Goal: Task Accomplishment & Management: Complete application form

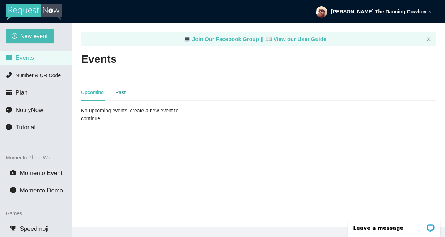
click at [119, 92] on div "Past" at bounding box center [120, 92] width 10 height 8
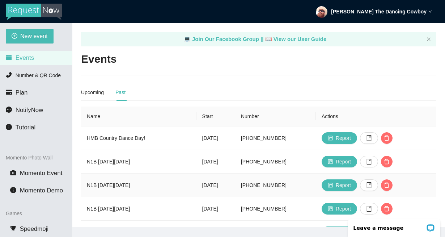
click at [90, 185] on td "N1B on Wed 7/16" at bounding box center [138, 185] width 115 height 24
drag, startPoint x: 90, startPoint y: 185, endPoint x: 126, endPoint y: 183, distance: 35.5
click at [126, 183] on td "N1B on Wed 7/16" at bounding box center [138, 185] width 115 height 24
copy td "N1B on Wed 7/16"
click at [116, 96] on div "Past" at bounding box center [120, 92] width 10 height 8
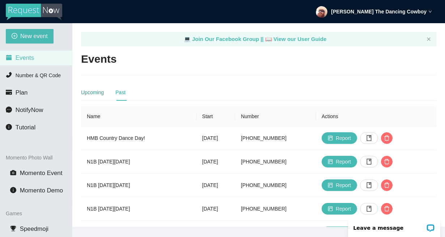
click at [93, 91] on div "Upcoming" at bounding box center [92, 92] width 23 height 8
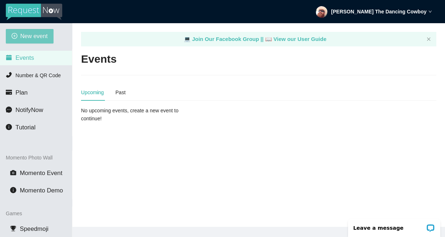
click at [40, 43] on button "New event" at bounding box center [30, 36] width 48 height 14
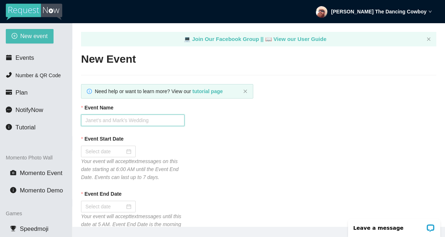
click at [152, 120] on input "Event Name" at bounding box center [132, 120] width 103 height 12
paste input "N1B on Wed 8/13"
type input "N1B on Wed 8/13"
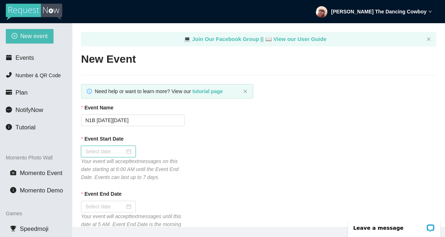
click at [114, 148] on input "Event Start Date" at bounding box center [104, 151] width 39 height 8
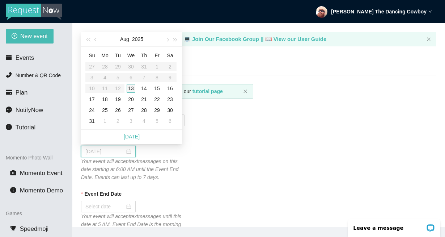
type input "08/13/2025"
click at [133, 86] on div "13" at bounding box center [131, 88] width 9 height 9
type input "08/14/2025"
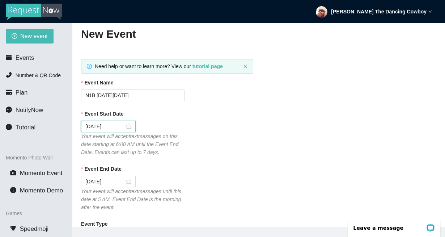
scroll to position [113, 0]
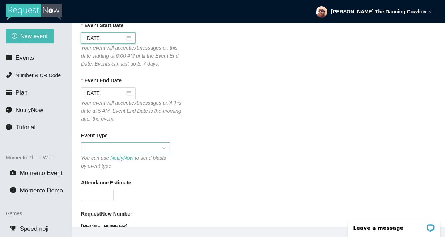
click at [118, 145] on span at bounding box center [125, 147] width 80 height 11
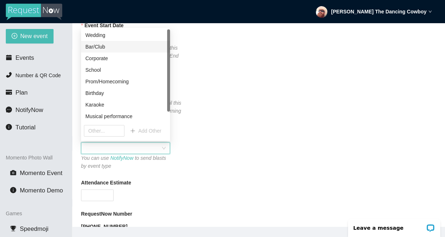
click at [106, 49] on div "Bar/Club" at bounding box center [125, 47] width 80 height 8
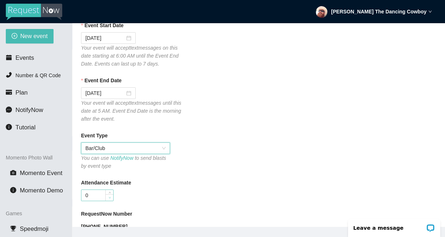
click at [108, 198] on icon "down" at bounding box center [109, 197] width 3 height 3
click at [100, 193] on input "0" at bounding box center [97, 195] width 32 height 11
type input "50"
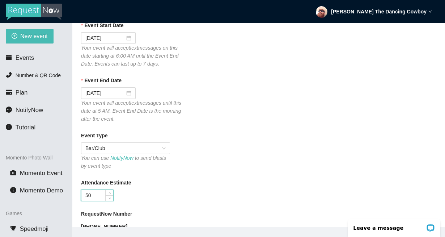
scroll to position [261, 0]
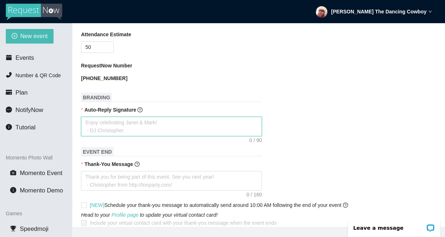
paste textarea "PLEASE IGNORE DIRECTIONS FROM THE SERVICE & ONLY TYPE SONG TITLE AND ARTIST. TH…"
type textarea "PLEASE IGNORE DIRECTIONS FROM THE SERVICE & ONLY TYPE SONG TITLE AND ARTIST. TH…"
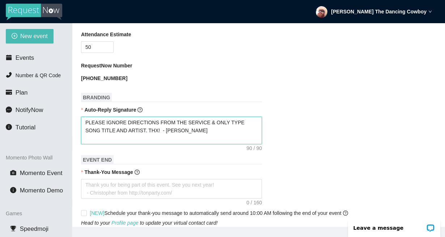
type textarea "PLEASE IGNORE DIRECTIONS FROM THE SERVICE & ONLY TYPE SONG TITLE AND ARTIST. TH…"
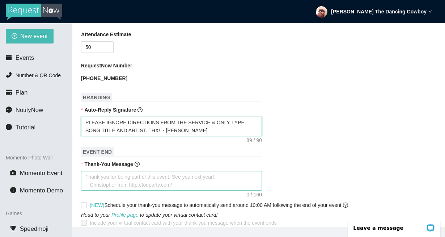
type textarea "PLEASE IGNORE DIRECTIONS FROM THE SERVICE & ONLY TYPE SONG TITLE AND ARTIST. TH…"
click at [152, 179] on textarea "Thank-You Message" at bounding box center [171, 181] width 181 height 20
paste textarea "Thank you for requesting songs tonight! If u had fun, pls leave a tip on Venmo!…"
type textarea "Thank you for requesting songs tonight! If u had fun, pls leave a tip on Venmo!…"
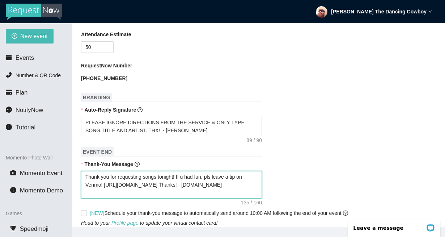
type textarea "Thank you for requesting songs tonight! If u had fun, pls leave a tip on Venmo!…"
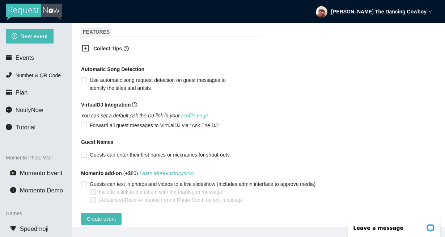
scroll to position [492, 0]
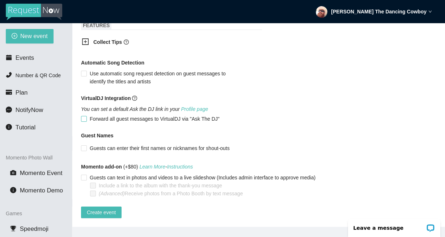
type textarea "Thank you for requesting songs tonight! If u had fun, pls leave a tip on Venmo!…"
click at [84, 116] on input "Forward all guest messages to VirtualDJ via "Ask The DJ"" at bounding box center [83, 118] width 5 height 5
checkbox input "true"
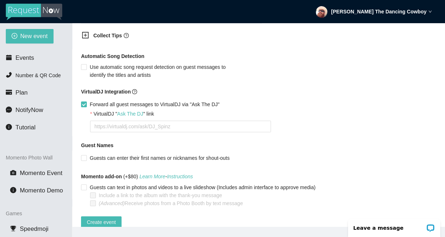
scroll to position [493, 0]
click at [176, 125] on textarea "VirtualDJ " Ask The DJ " link" at bounding box center [180, 126] width 181 height 12
paste textarea "Thank you for requesting songs tonight! If u had fun, pls leave a tip on Venmo!…"
type textarea "Thank you for requesting songs tonight! If u had fun, pls leave a tip on Venmo!…"
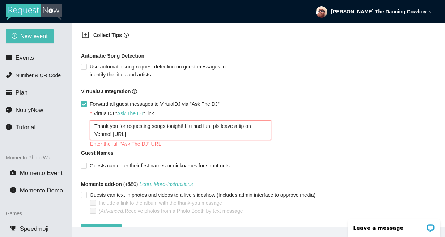
type textarea "https://virtualdj.com/ask/DJ_Spinz"
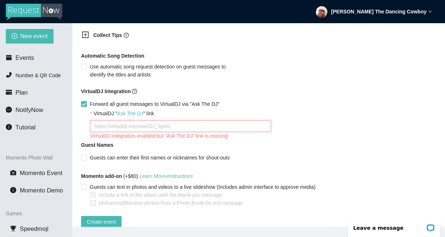
paste textarea "https://virtualdj.com/ask/N1B__on__Wed__8/13"
type textarea "https://virtualdj.com/ask/N1B__on__Wed__8/13"
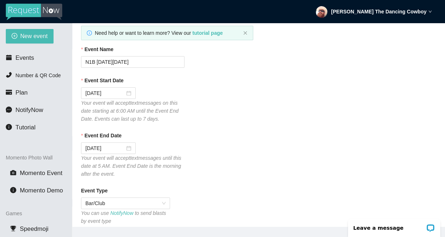
scroll to position [508, 0]
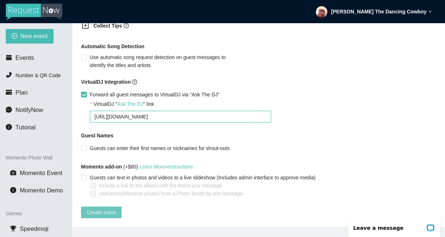
type textarea "https://virtualdj.com/ask/N1B__on__Wed__8/13"
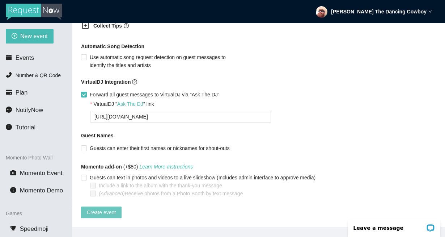
click at [104, 208] on span "Create event" at bounding box center [101, 212] width 29 height 8
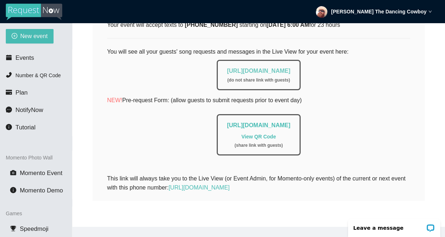
click at [251, 68] on link "https://app.requestnow.io/live/rbpmnqr" at bounding box center [258, 71] width 63 height 6
